Goal: Information Seeking & Learning: Find contact information

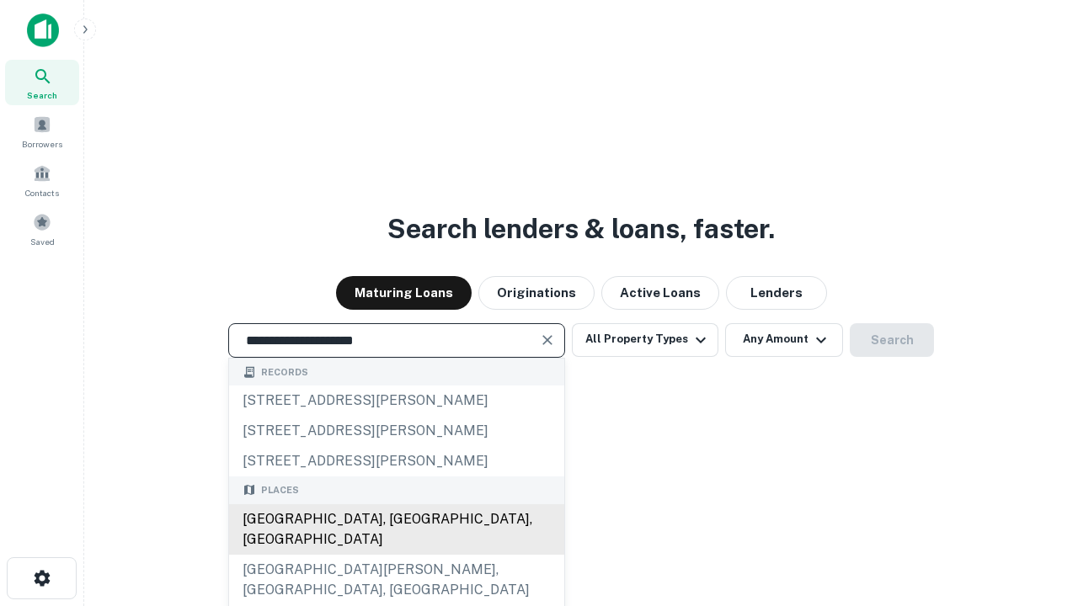
click at [396, 555] on div "Santa Monica, CA, USA" at bounding box center [396, 529] width 335 height 51
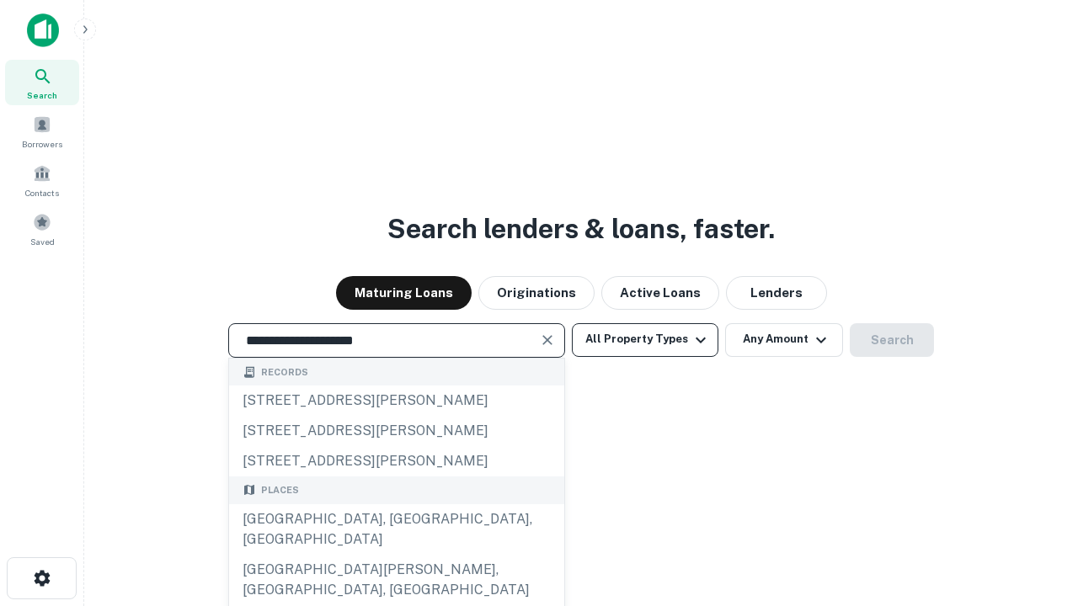
type input "**********"
click at [645, 339] on button "All Property Types" at bounding box center [645, 340] width 147 height 34
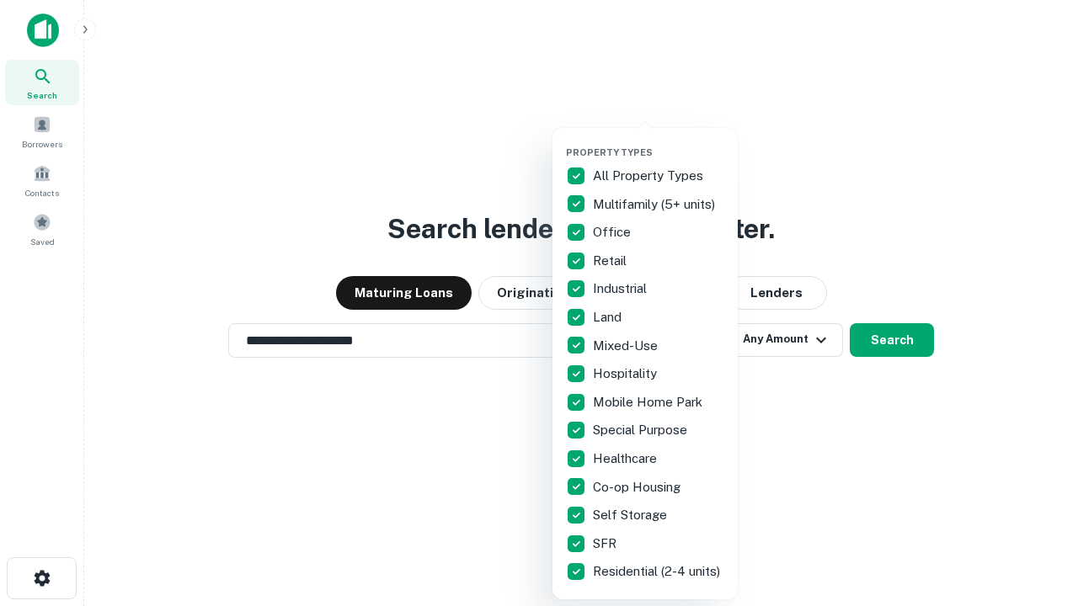
click at [658, 141] on button "button" at bounding box center [658, 141] width 185 height 1
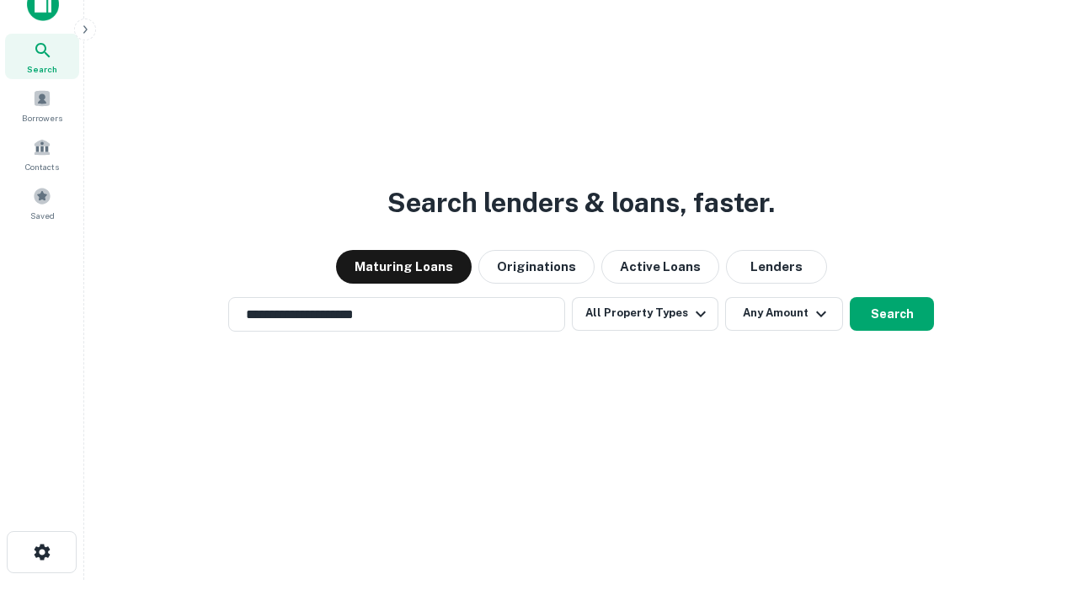
scroll to position [10, 203]
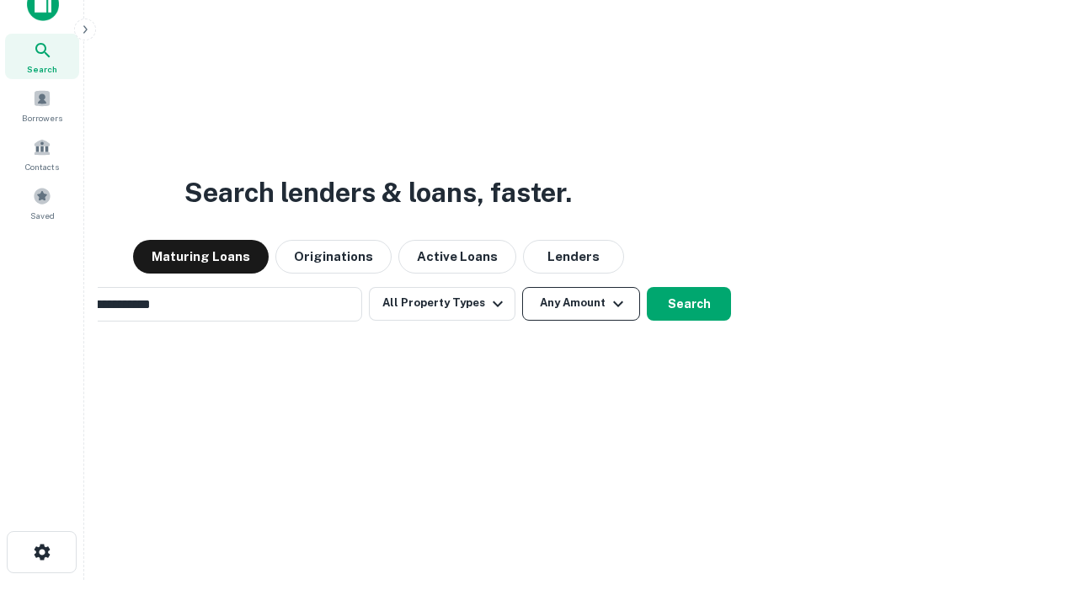
click at [522, 287] on button "Any Amount" at bounding box center [581, 304] width 118 height 34
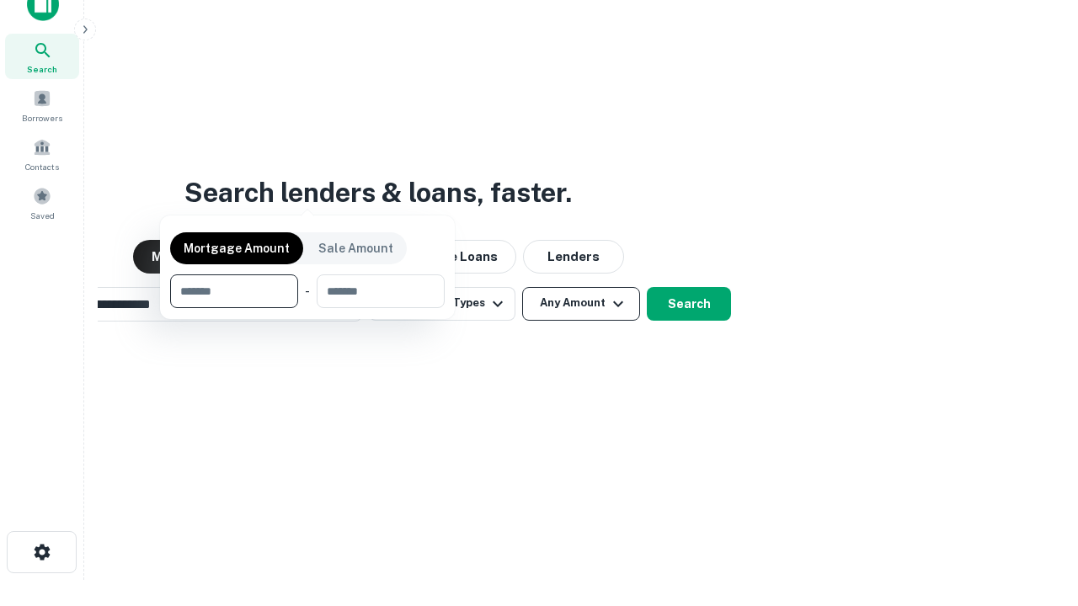
scroll to position [27, 0]
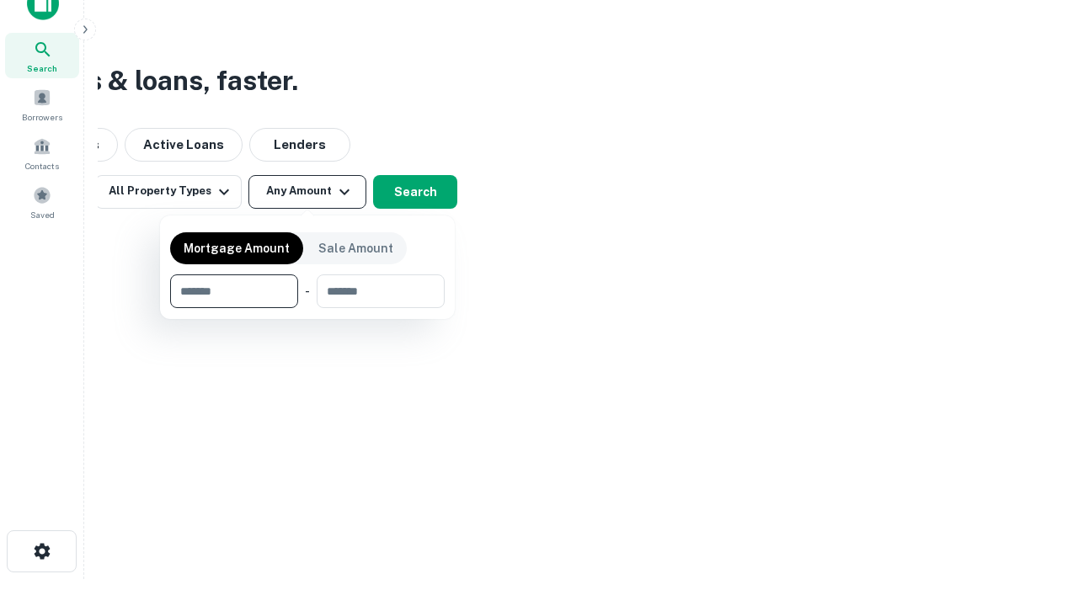
type input "*******"
click at [307, 308] on button "button" at bounding box center [307, 308] width 274 height 1
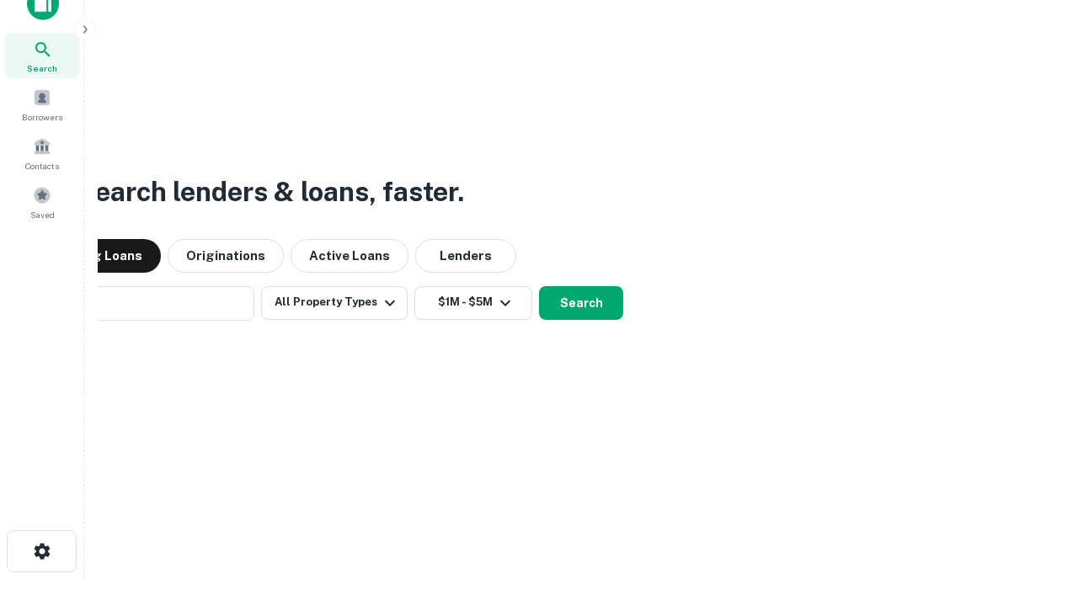
scroll to position [26, 0]
click at [539, 287] on button "Search" at bounding box center [581, 304] width 84 height 34
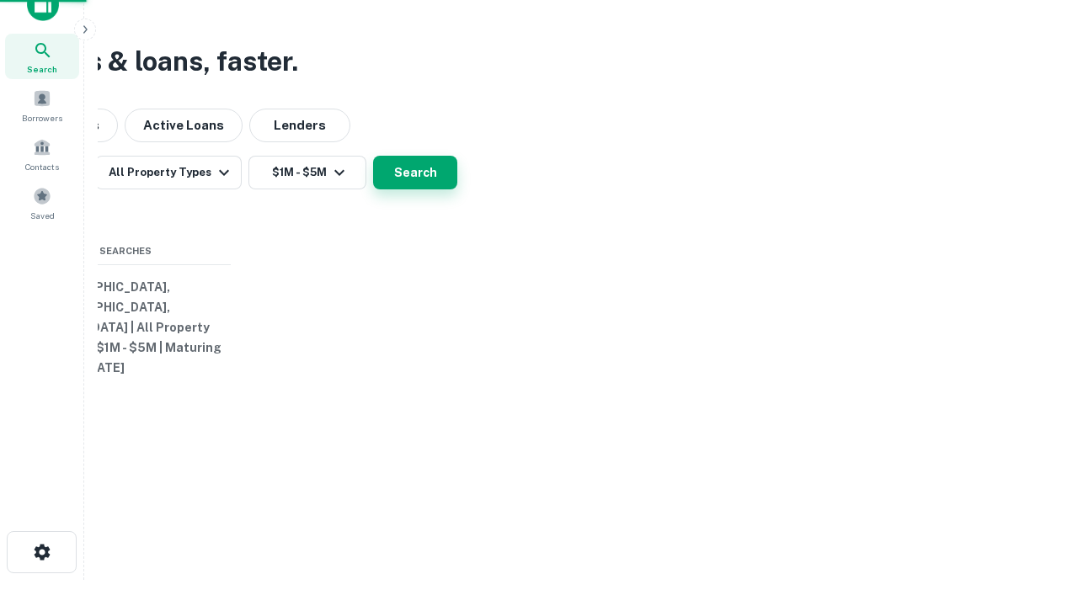
scroll to position [27, 0]
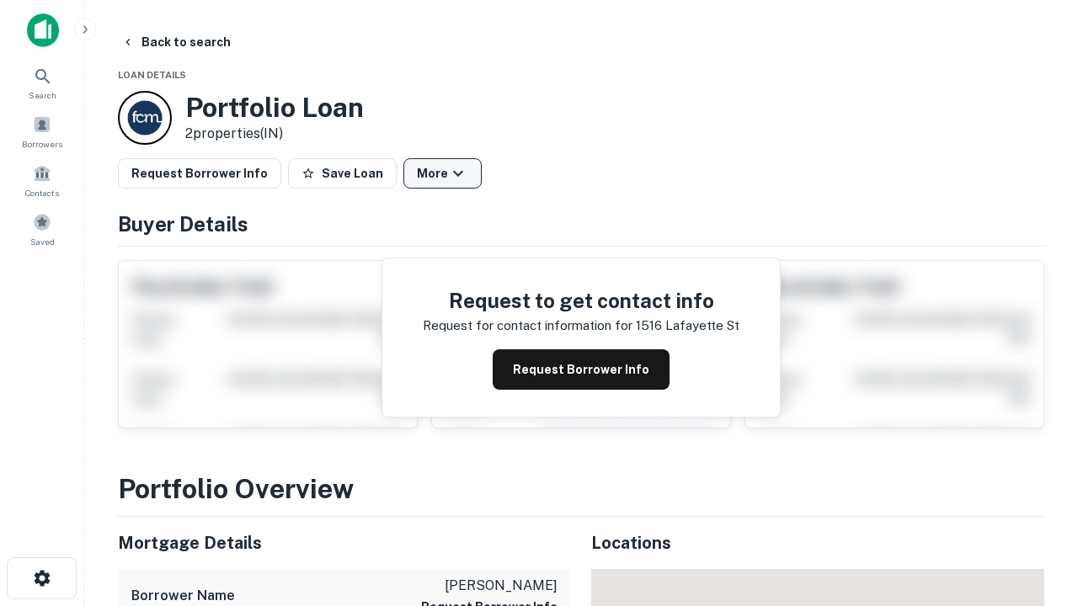
click at [442, 173] on button "More" at bounding box center [442, 173] width 78 height 30
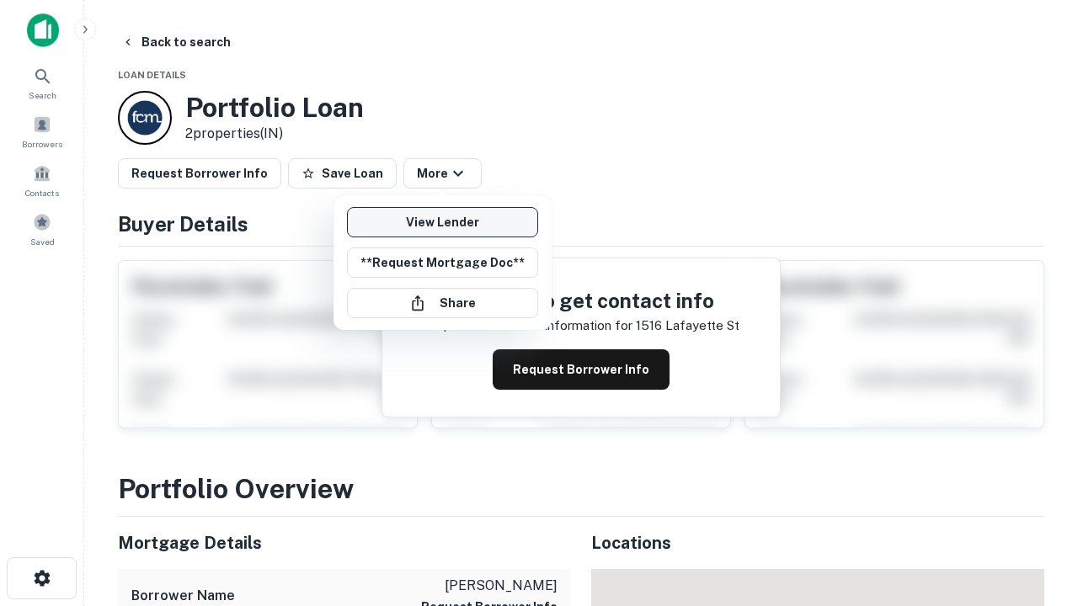
click at [442, 222] on link "View Lender" at bounding box center [442, 222] width 191 height 30
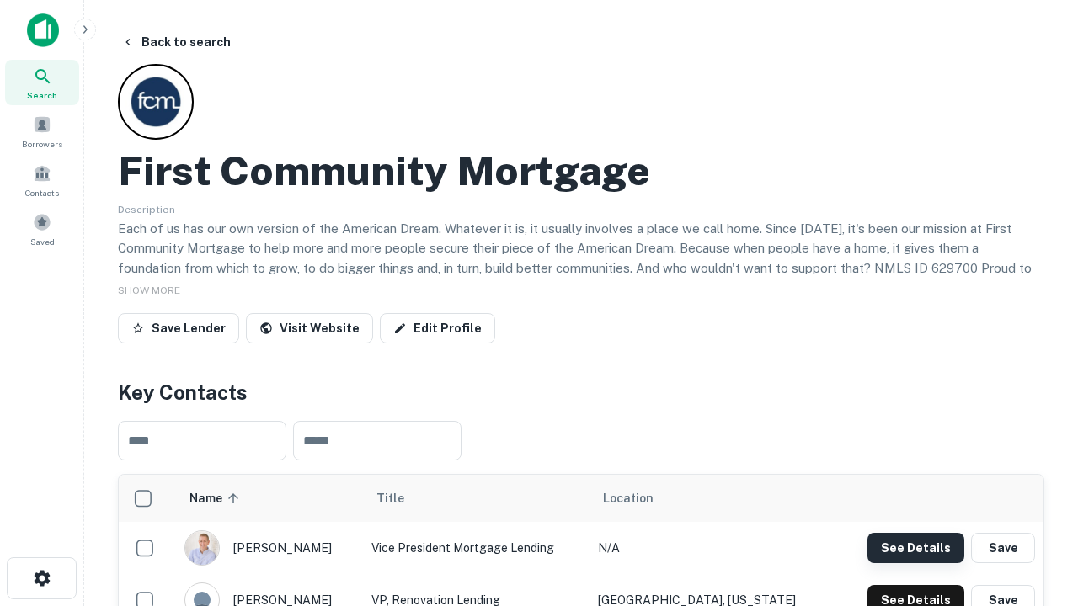
click at [915, 547] on button "See Details" at bounding box center [915, 548] width 97 height 30
click at [41, 578] on icon "button" at bounding box center [42, 578] width 20 height 20
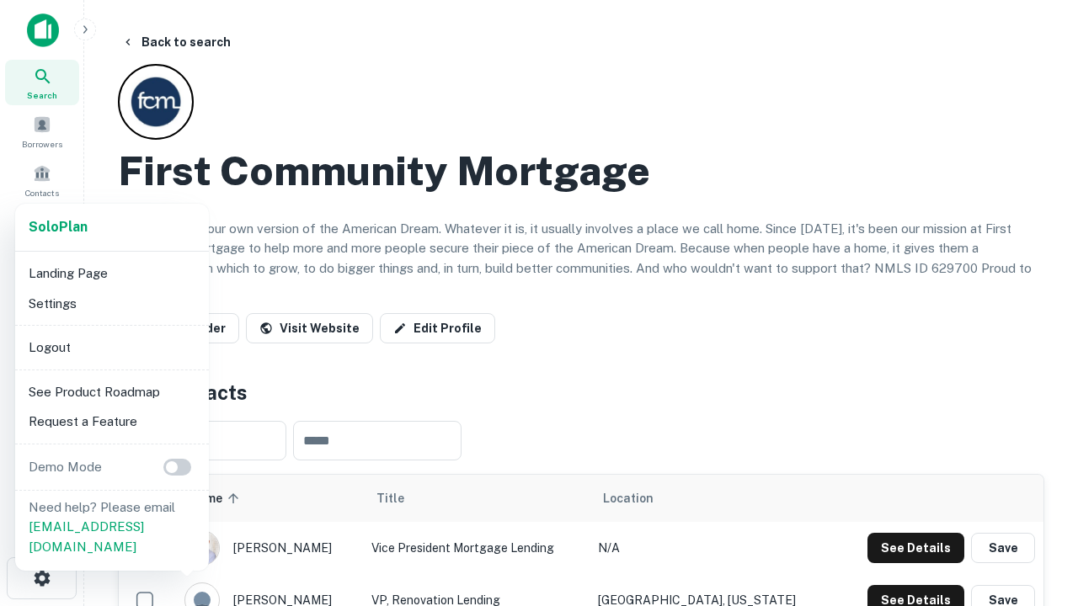
click at [111, 347] on li "Logout" at bounding box center [112, 348] width 180 height 30
